Goal: Find specific page/section: Find specific page/section

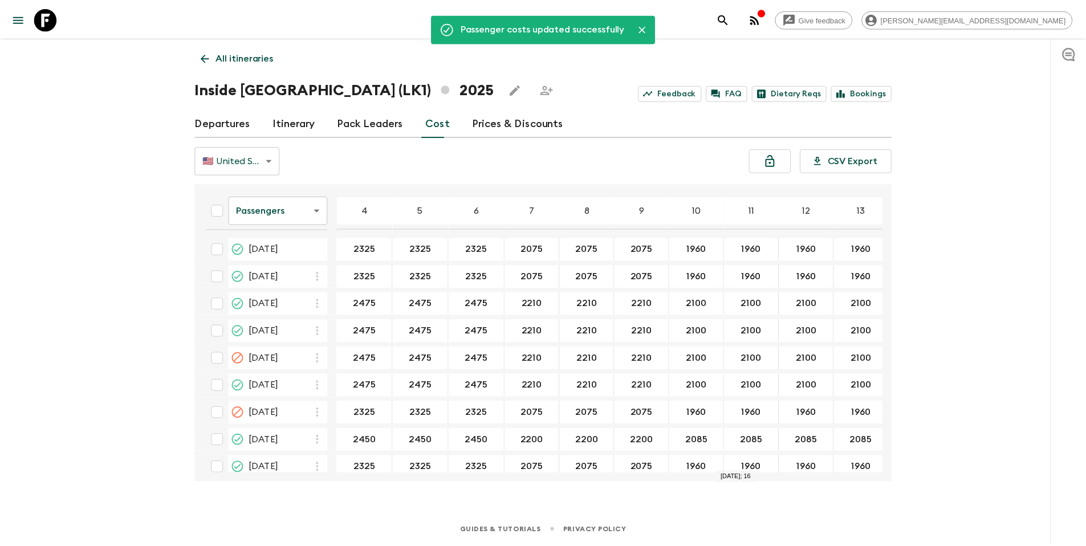
scroll to position [705, 220]
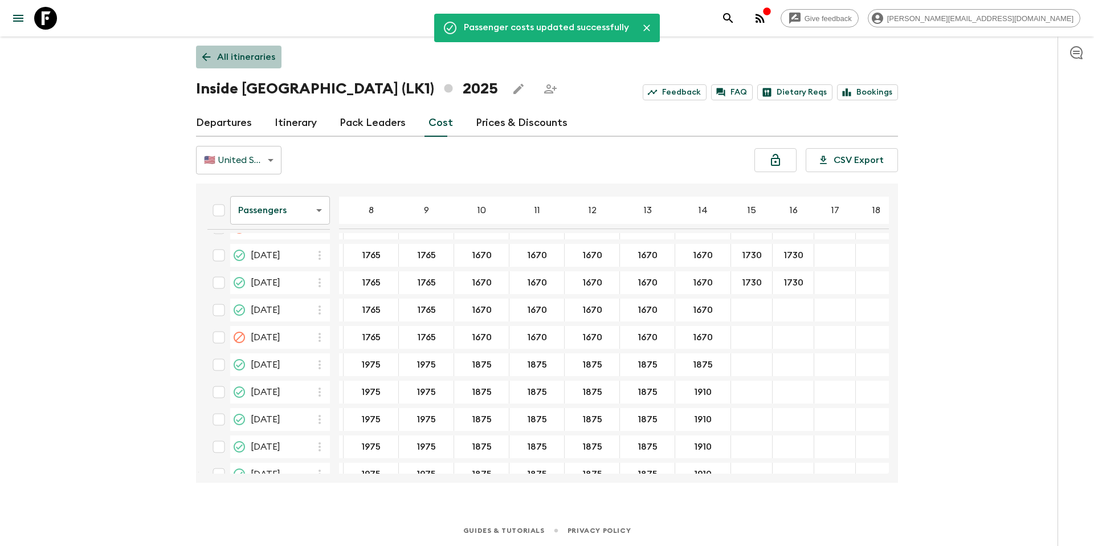
click at [244, 58] on p "All itineraries" at bounding box center [246, 57] width 58 height 14
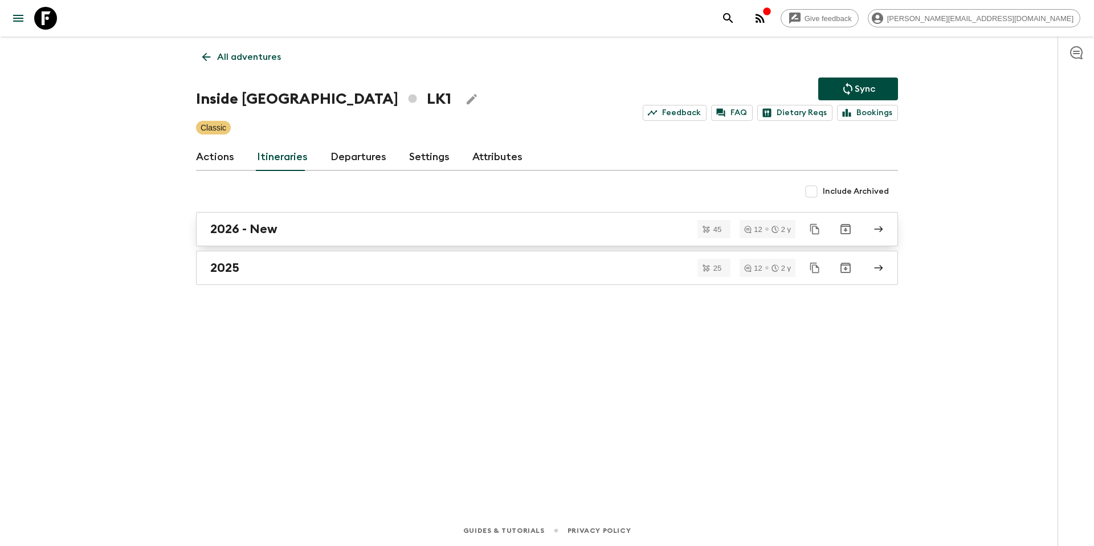
click at [327, 228] on div "2026 - New" at bounding box center [536, 229] width 652 height 15
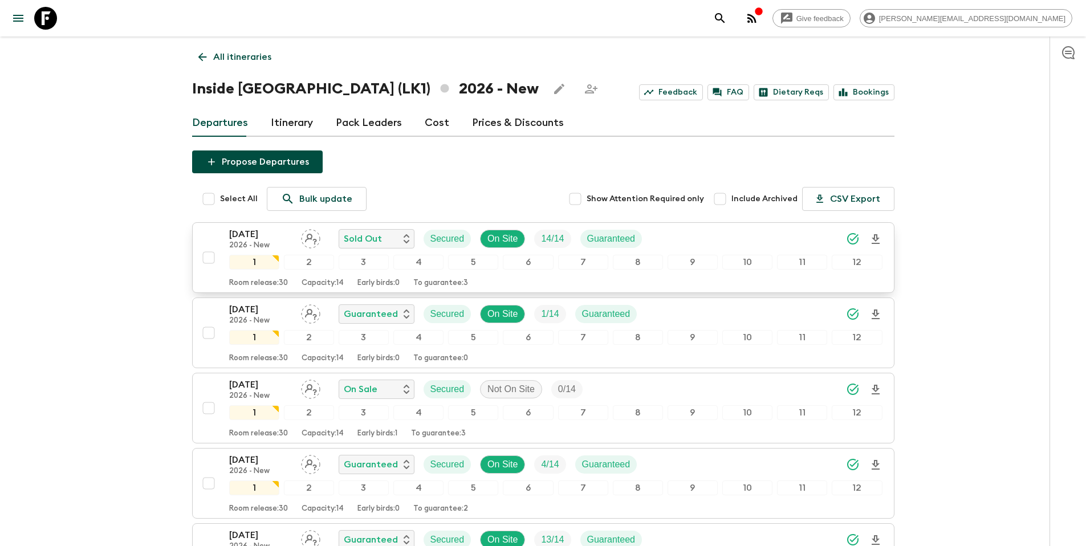
click at [695, 238] on div "[DATE] 2026 - New Sold Out Secured On Site 14 / 14 Guaranteed" at bounding box center [555, 238] width 653 height 23
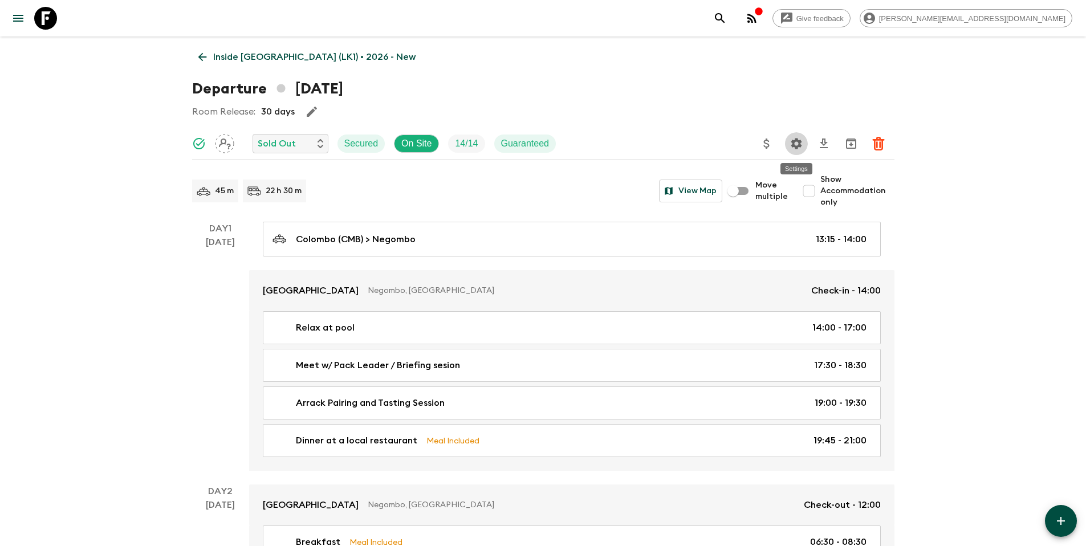
click at [799, 140] on icon "Settings" at bounding box center [795, 143] width 11 height 11
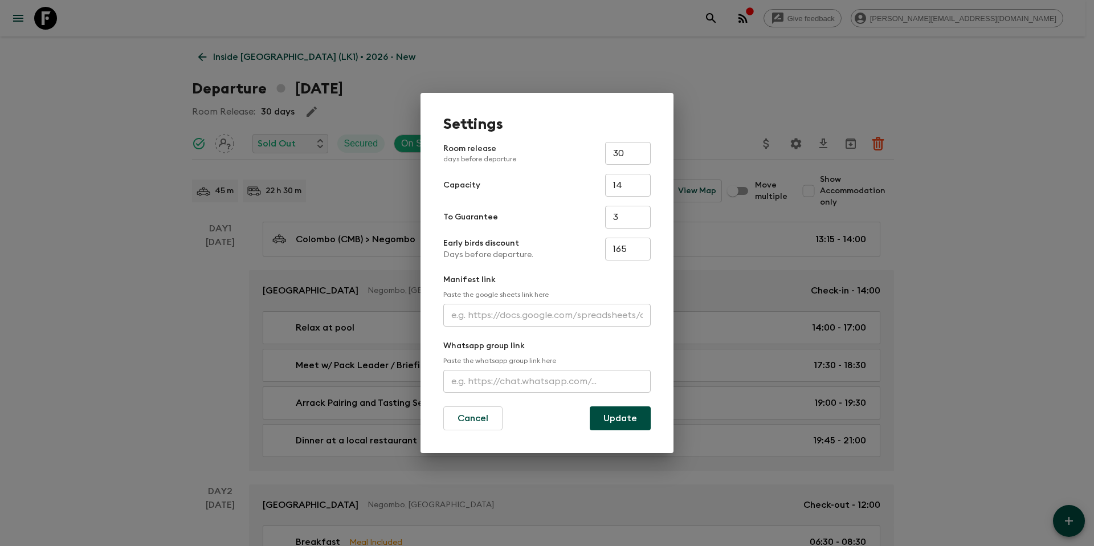
click at [963, 255] on div "Settings Room release days before departure 30 ​ Capacity 14 ​ To Guarantee 3 ​…" at bounding box center [547, 273] width 1094 height 546
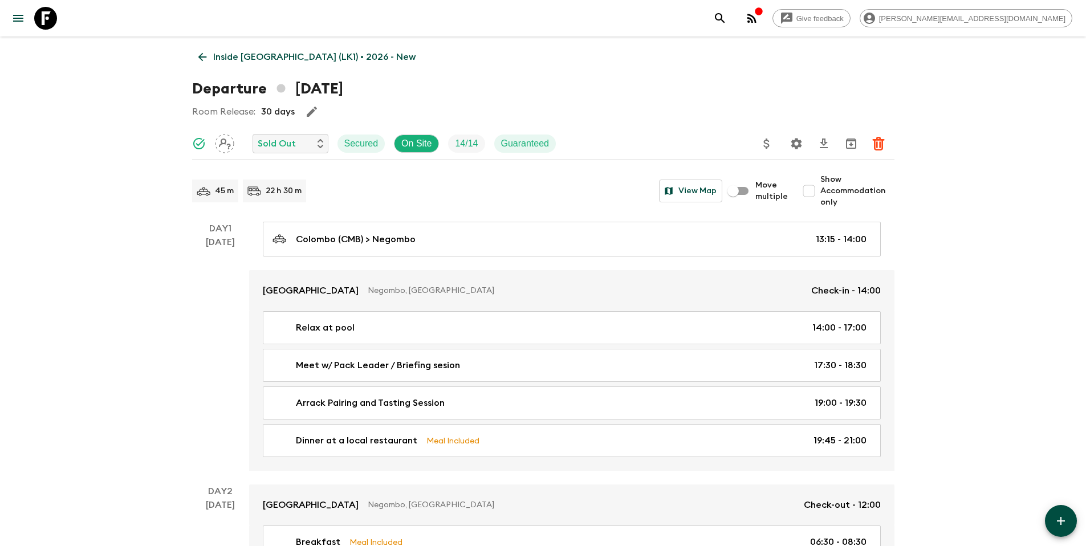
click at [312, 61] on p "Inside [GEOGRAPHIC_DATA] (LK1) • 2026 - New" at bounding box center [314, 57] width 202 height 14
